Goal: Share content

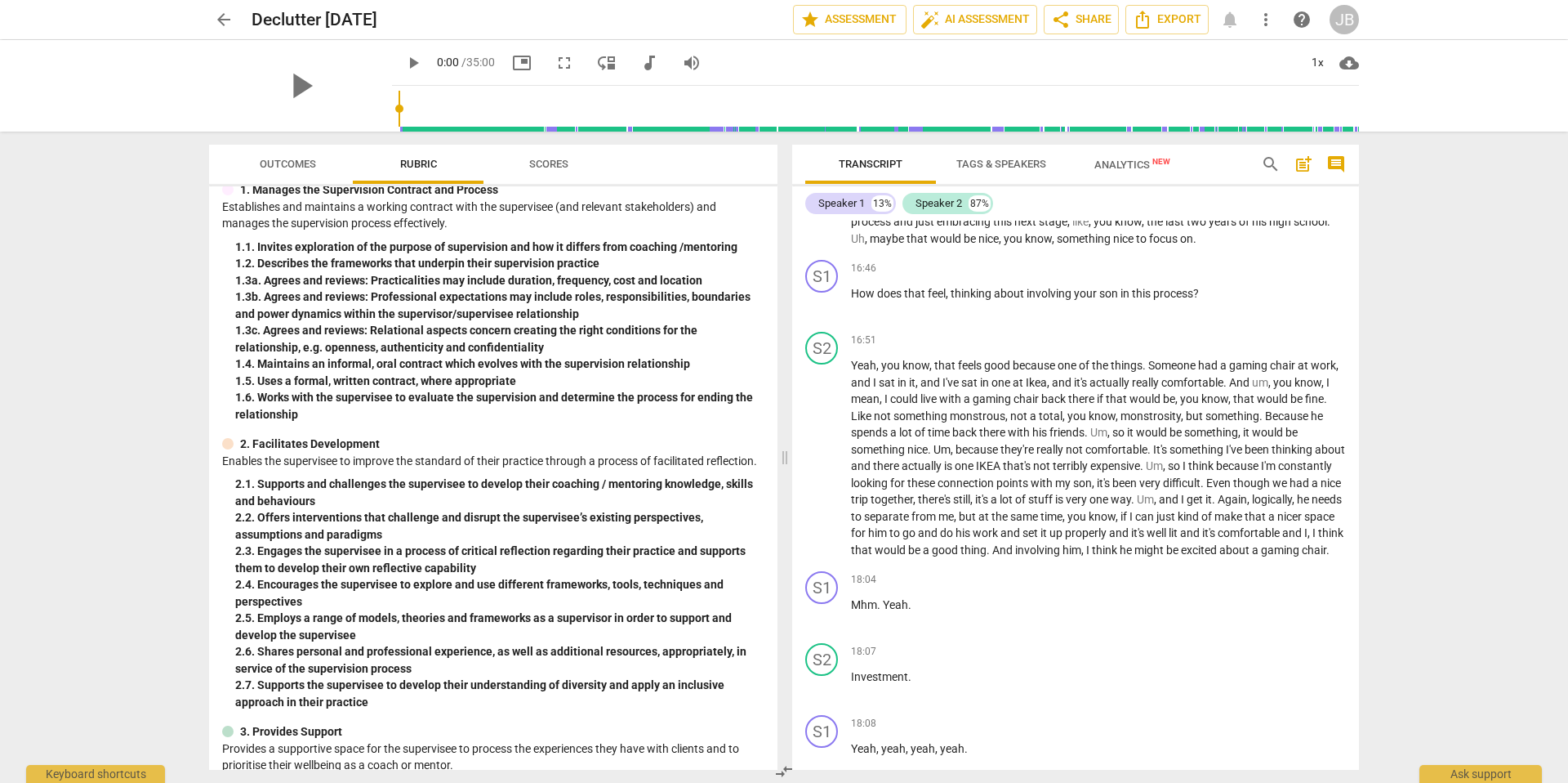
scroll to position [3436, 0]
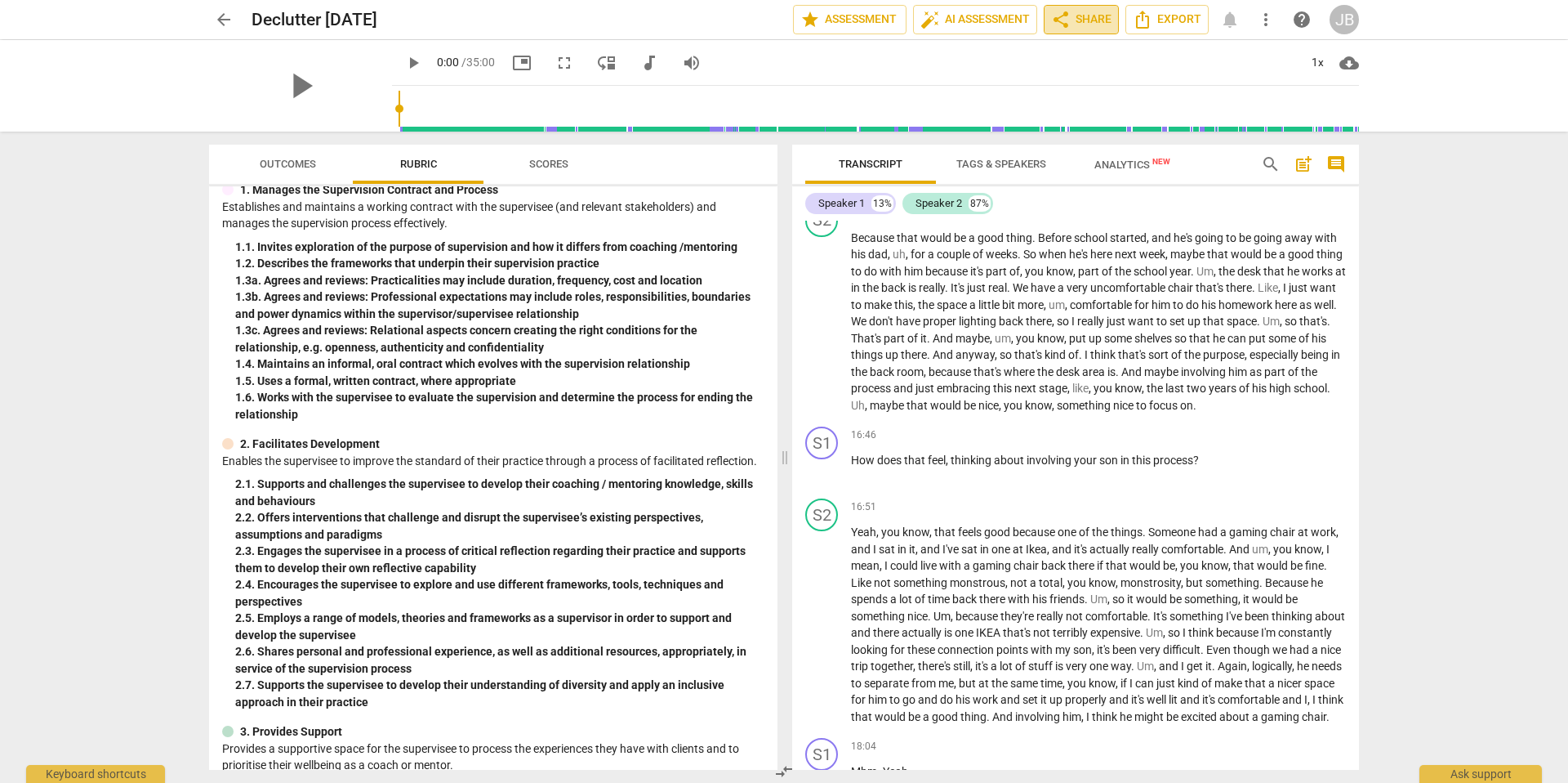
click at [1079, 23] on span "share Share" at bounding box center [1081, 19] width 60 height 19
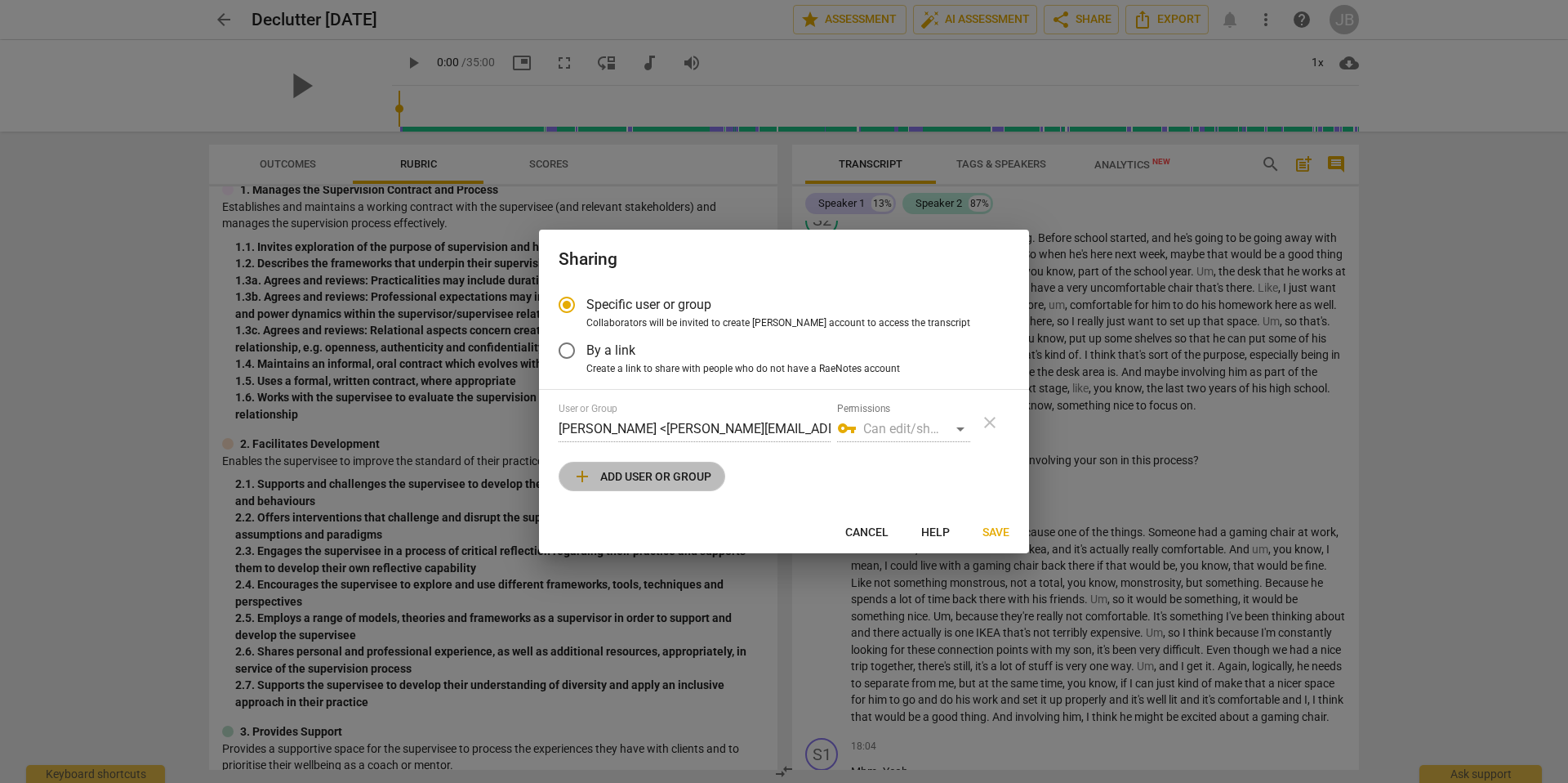
click at [688, 486] on span "add Add user or group" at bounding box center [642, 476] width 139 height 19
radio input "false"
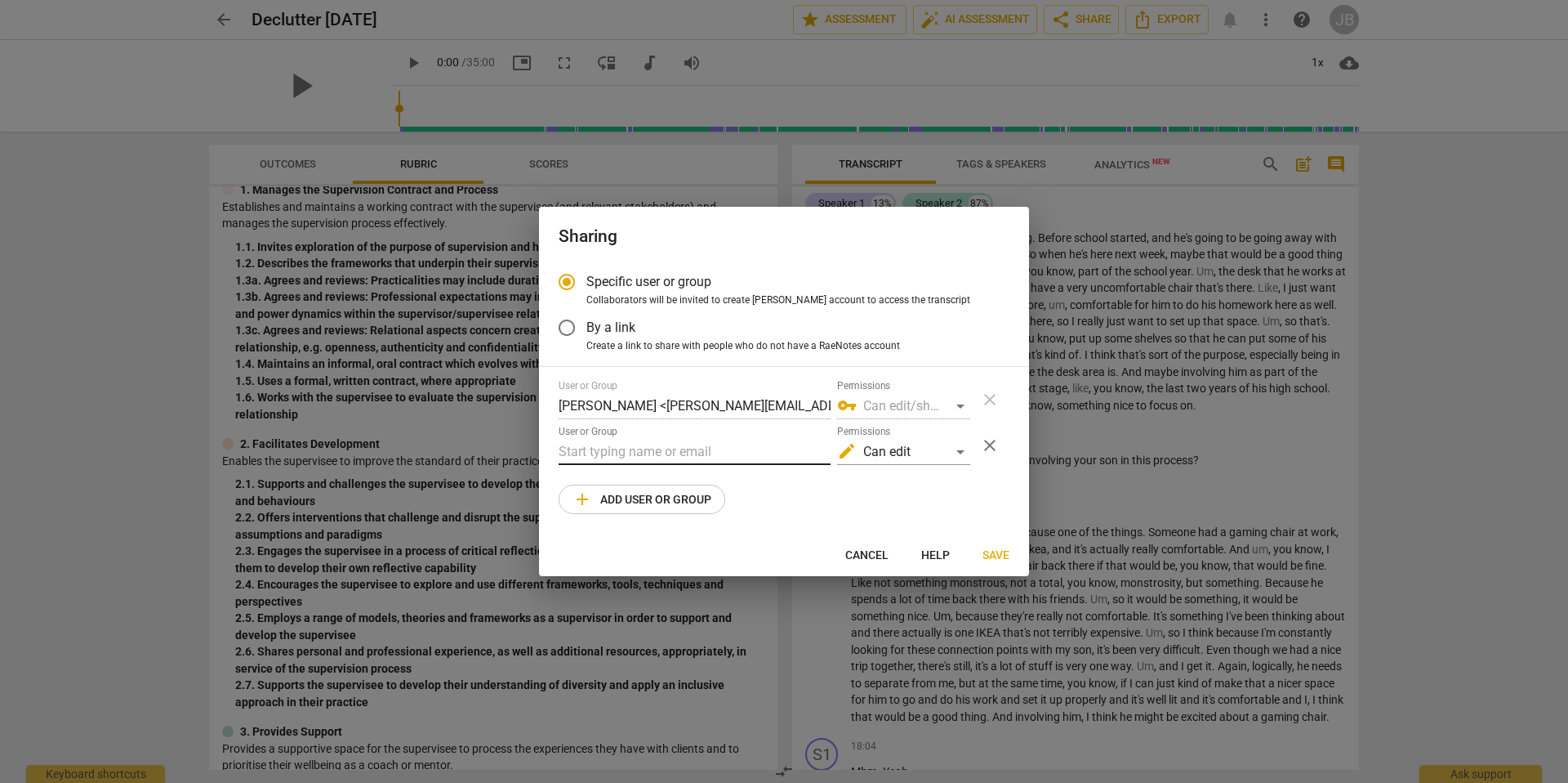
click at [632, 454] on input "text" at bounding box center [695, 451] width 272 height 26
type input "[PERSON_NAME]"
click at [632, 453] on input "[PERSON_NAME]" at bounding box center [695, 451] width 272 height 26
drag, startPoint x: 603, startPoint y: 449, endPoint x: 534, endPoint y: 446, distance: 69.1
click at [534, 446] on div "Sharing Specific user or group Collaborators will be invited to create RaeNotes…" at bounding box center [784, 391] width 1568 height 783
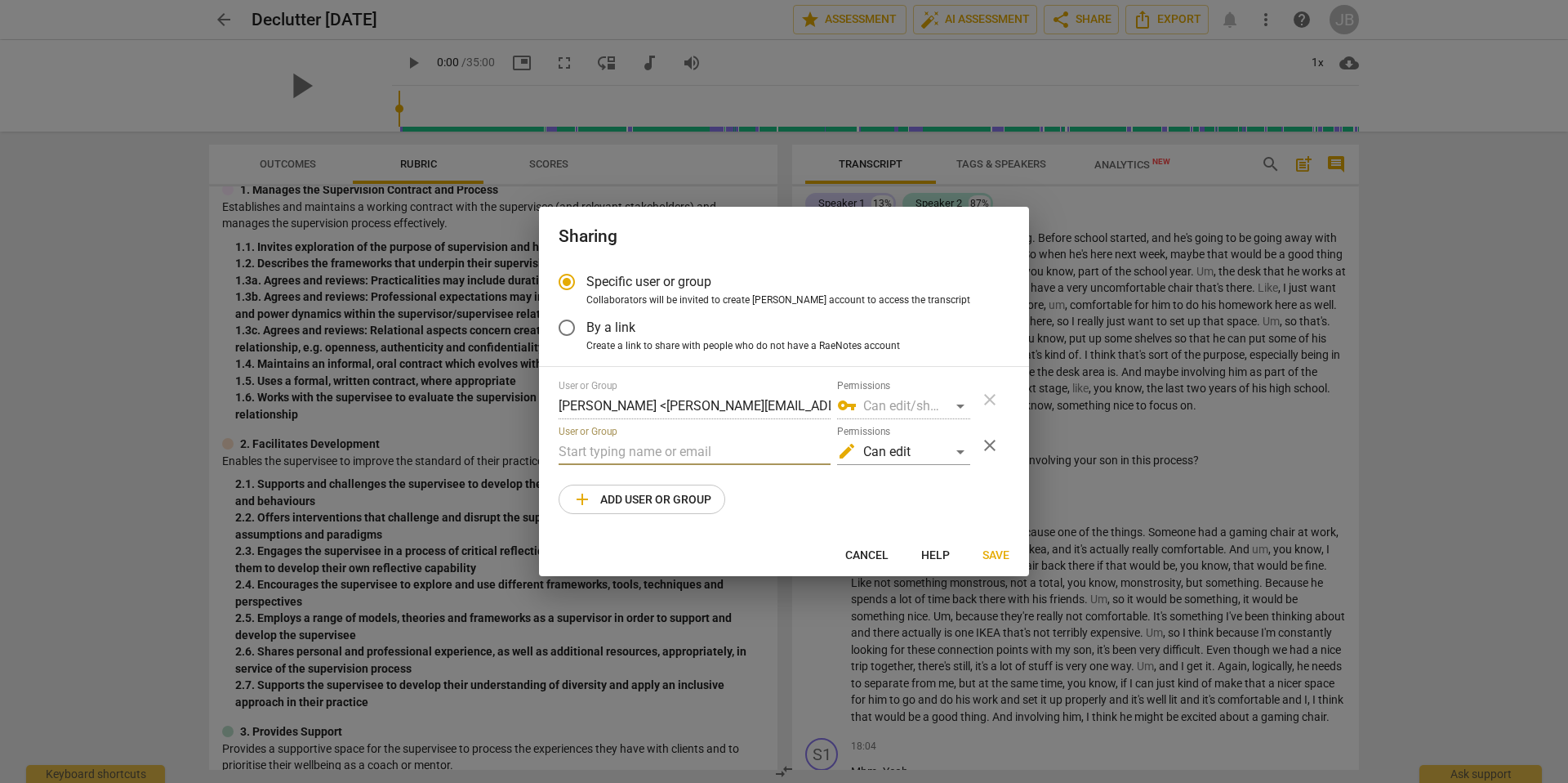
paste input "[PERSON_NAME][EMAIL_ADDRESS][DOMAIN_NAME]"
type input "[PERSON_NAME][EMAIL_ADDRESS][DOMAIN_NAME]"
click at [989, 549] on span "Save" at bounding box center [996, 556] width 27 height 16
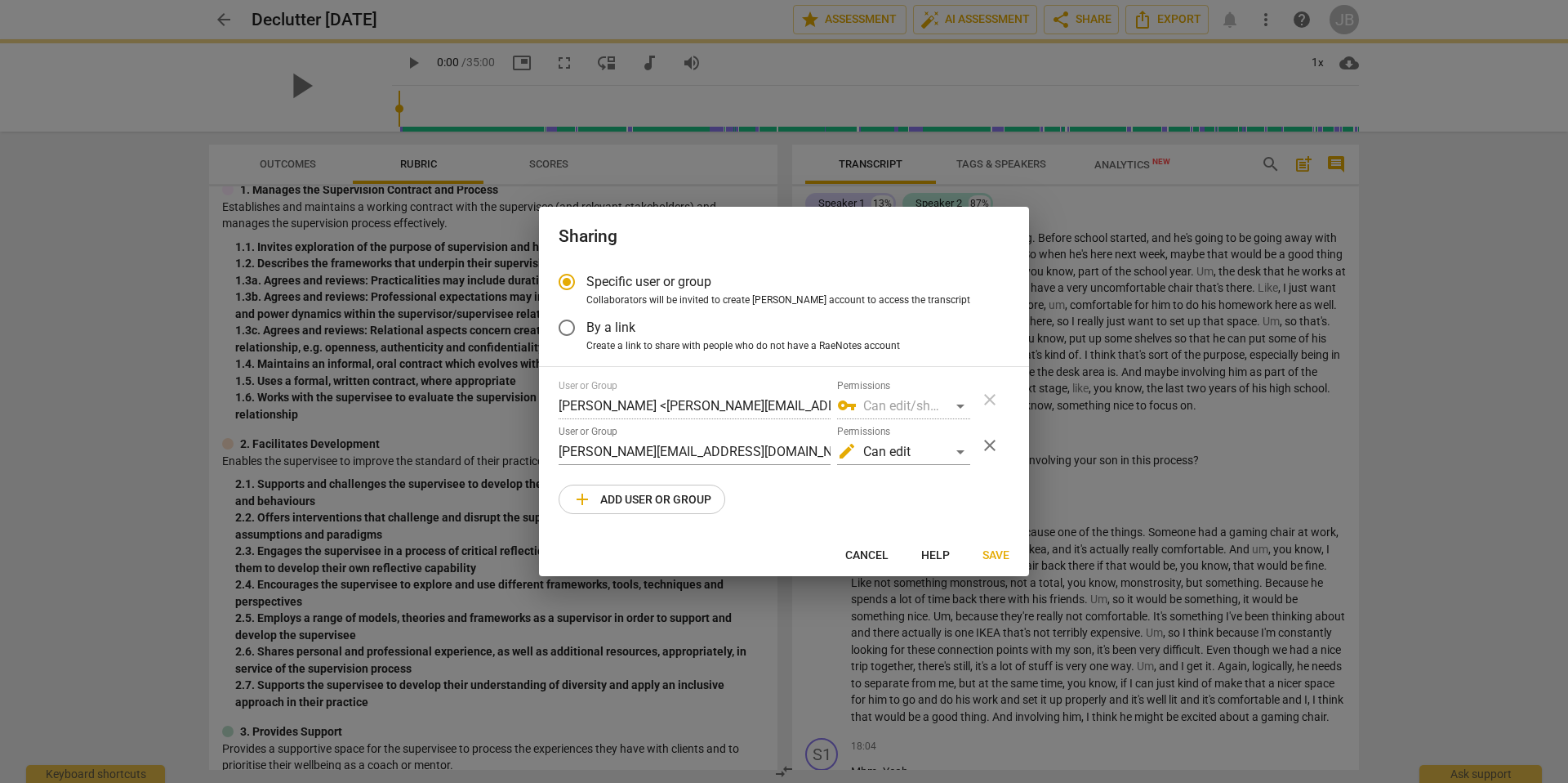
radio input "false"
type input "[PERSON_NAME] <[PERSON_NAME][EMAIL_ADDRESS][DOMAIN_NAME]>"
